Goal: Transaction & Acquisition: Download file/media

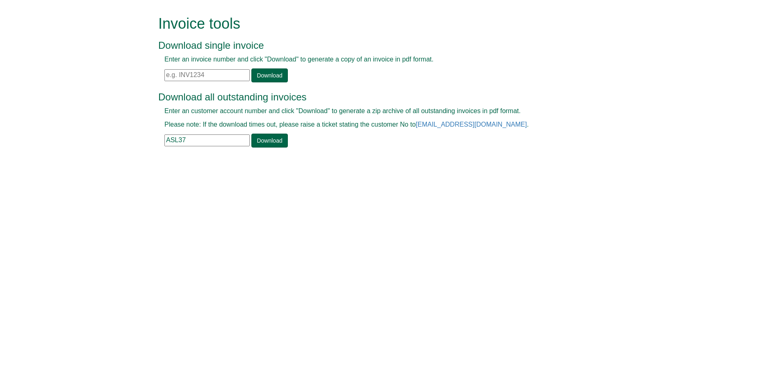
click at [202, 72] on input "text" at bounding box center [206, 75] width 85 height 12
paste input "INV1375306"
type input "INV1375306"
click at [256, 80] on link "Download" at bounding box center [269, 75] width 36 height 14
drag, startPoint x: 191, startPoint y: 143, endPoint x: 101, endPoint y: 151, distance: 89.8
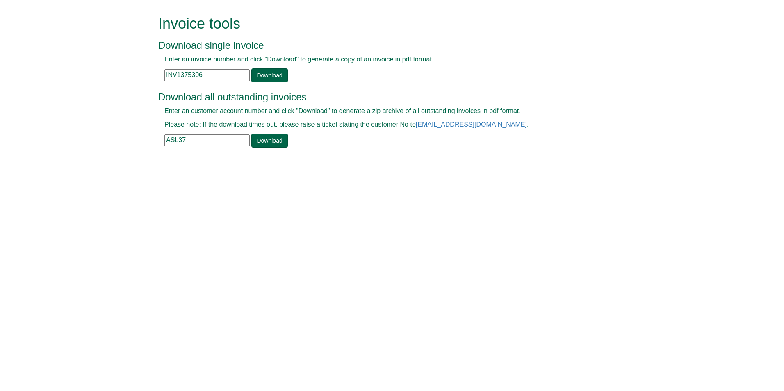
click at [101, 151] on form "Invoice tools Download single invoice Enter an invoice number and click "Downlo…" at bounding box center [392, 82] width 784 height 165
paste input "LL10"
type input "ALL10"
click at [278, 137] on link "Download" at bounding box center [269, 141] width 36 height 14
drag, startPoint x: 215, startPoint y: 74, endPoint x: 83, endPoint y: 86, distance: 132.2
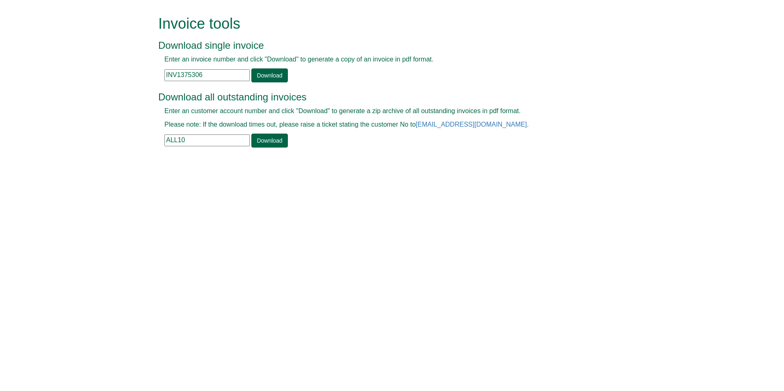
click at [83, 86] on form "Invoice tools Download single invoice Enter an invoice number and click "Downlo…" at bounding box center [392, 82] width 784 height 165
paste input "87431"
type input "INV1387431"
click at [259, 78] on link "Download" at bounding box center [269, 75] width 36 height 14
drag, startPoint x: 190, startPoint y: 142, endPoint x: 101, endPoint y: 146, distance: 89.5
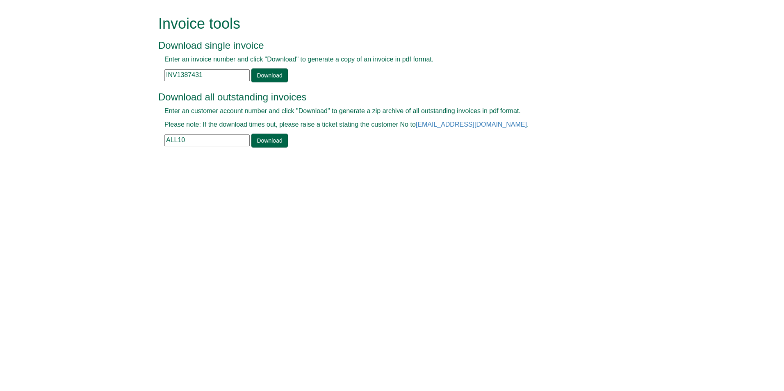
click at [101, 146] on form "Invoice tools Download single invoice Enter an invoice number and click "Downlo…" at bounding box center [392, 82] width 784 height 165
paste input "LEG78"
type input "LEG78"
click at [273, 139] on link "Download" at bounding box center [269, 141] width 36 height 14
